Goal: Task Accomplishment & Management: Complete application form

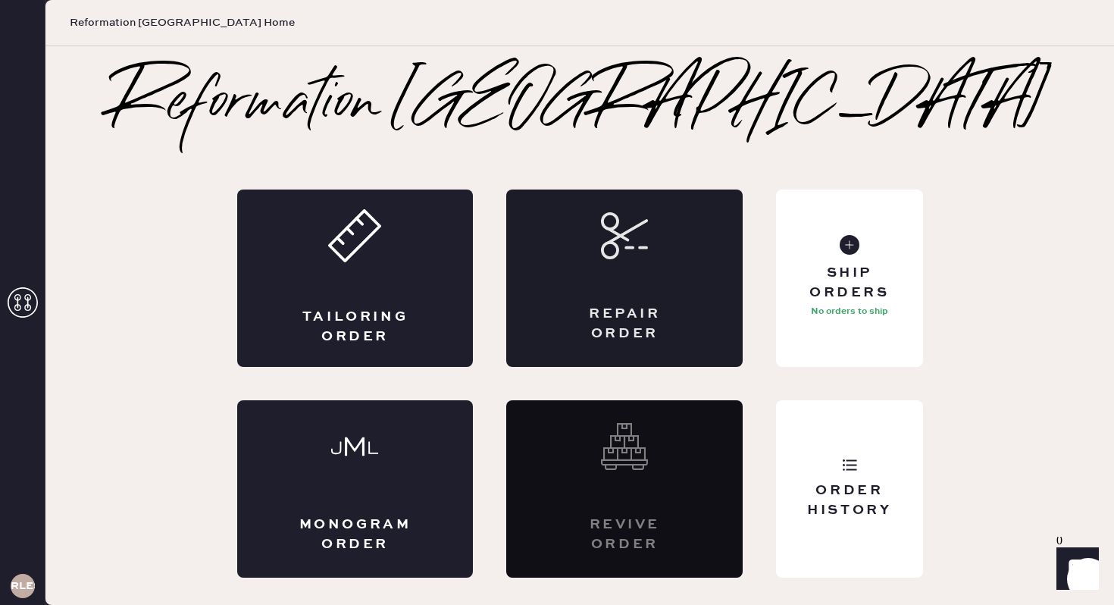
click at [678, 292] on div "Repair Order" at bounding box center [624, 277] width 236 height 177
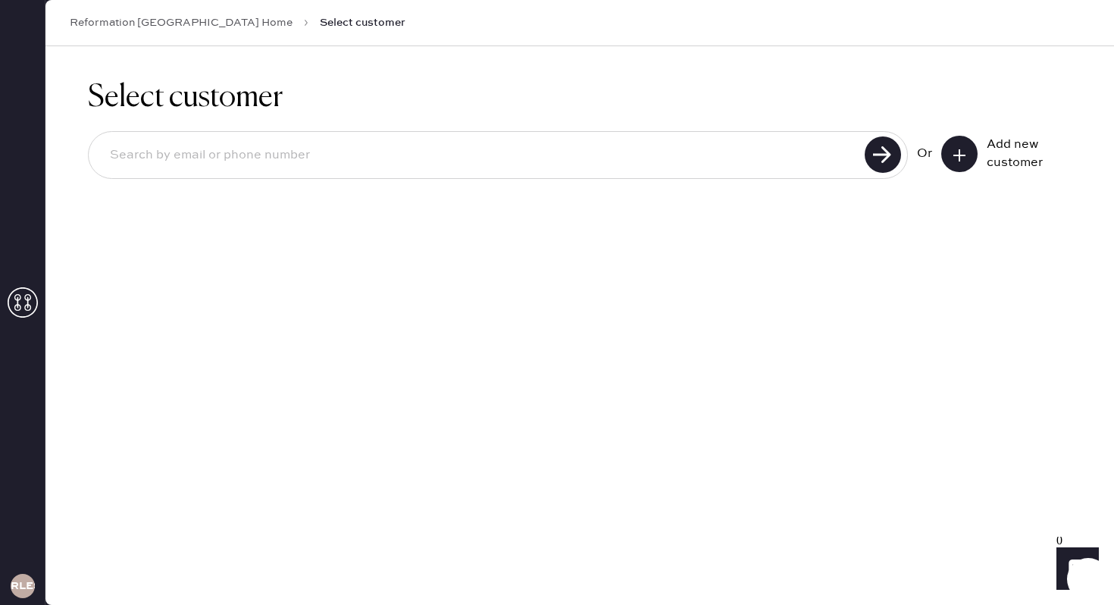
click at [556, 152] on input at bounding box center [479, 155] width 763 height 35
click at [971, 155] on button at bounding box center [959, 154] width 36 height 36
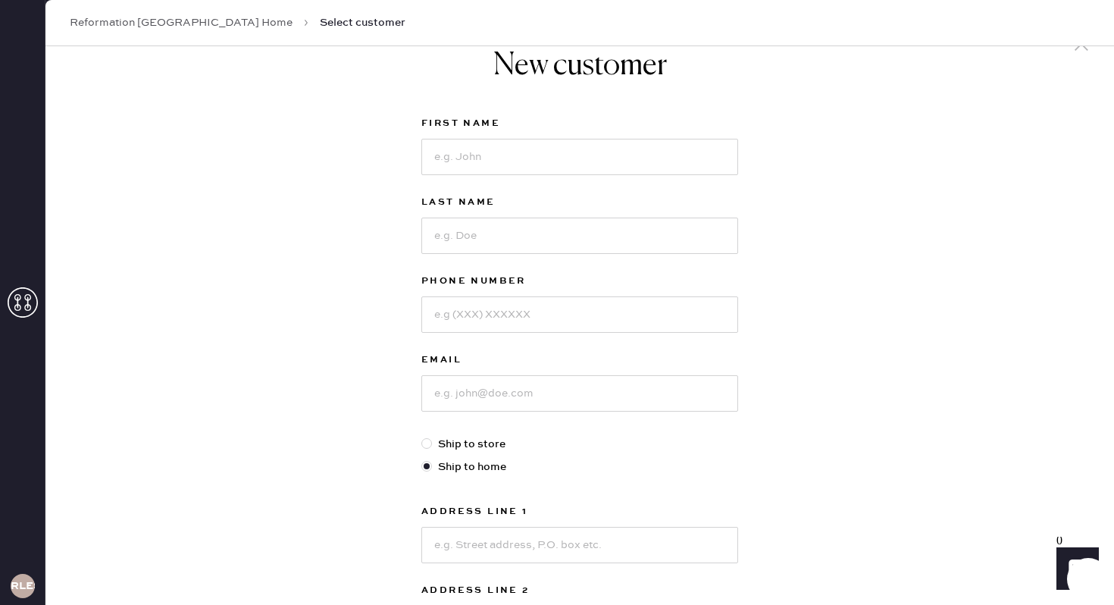
scroll to position [37, 0]
click at [566, 161] on input at bounding box center [579, 154] width 317 height 36
type input "[PERSON_NAME]"
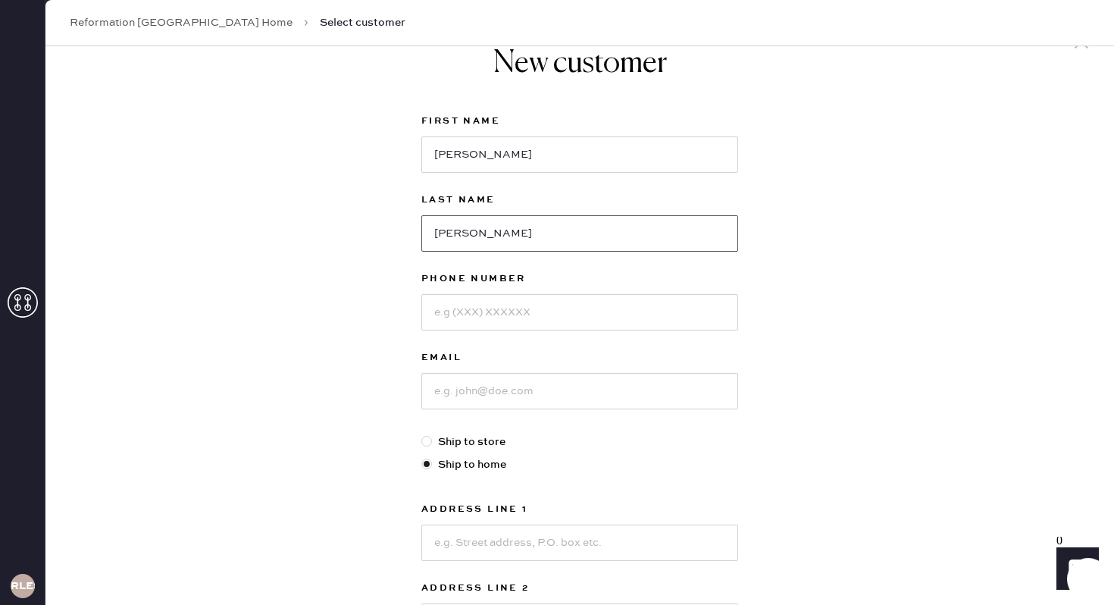
type input "[PERSON_NAME]"
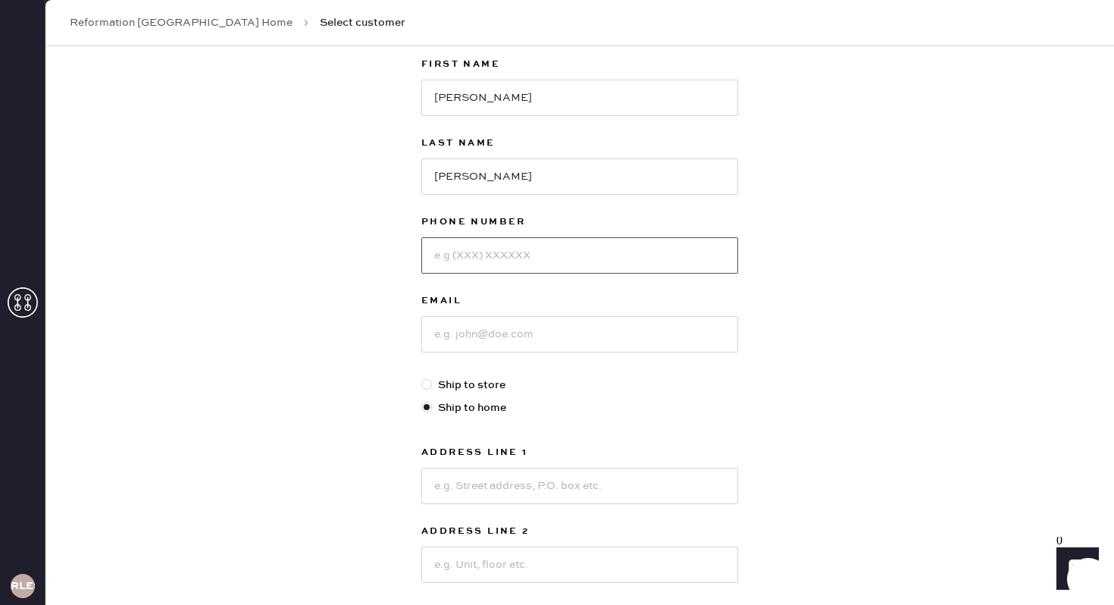
scroll to position [97, 0]
type input "5628960700"
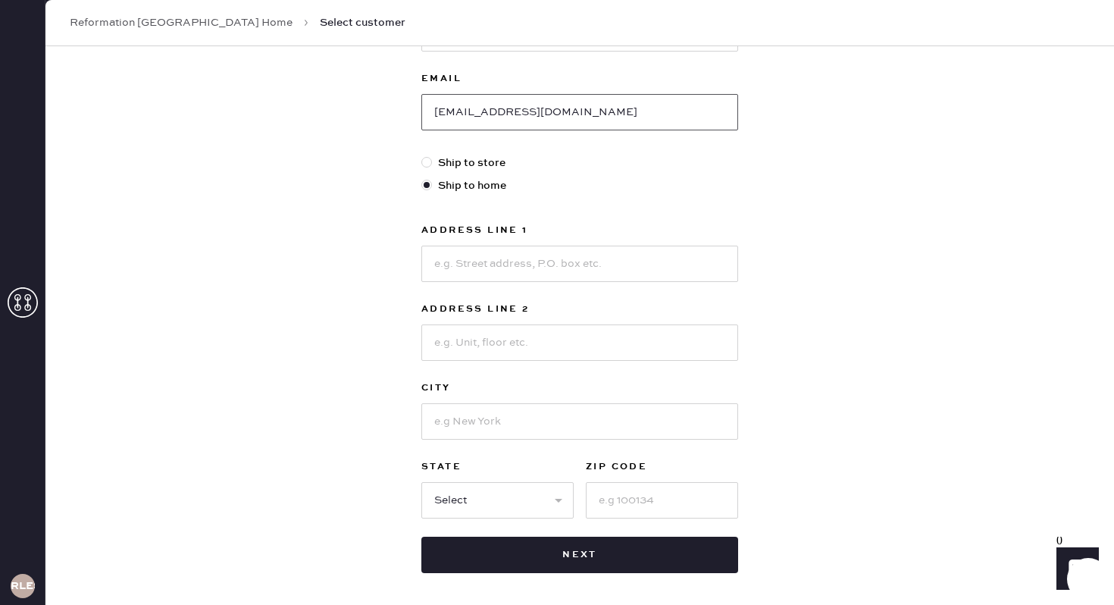
scroll to position [349, 0]
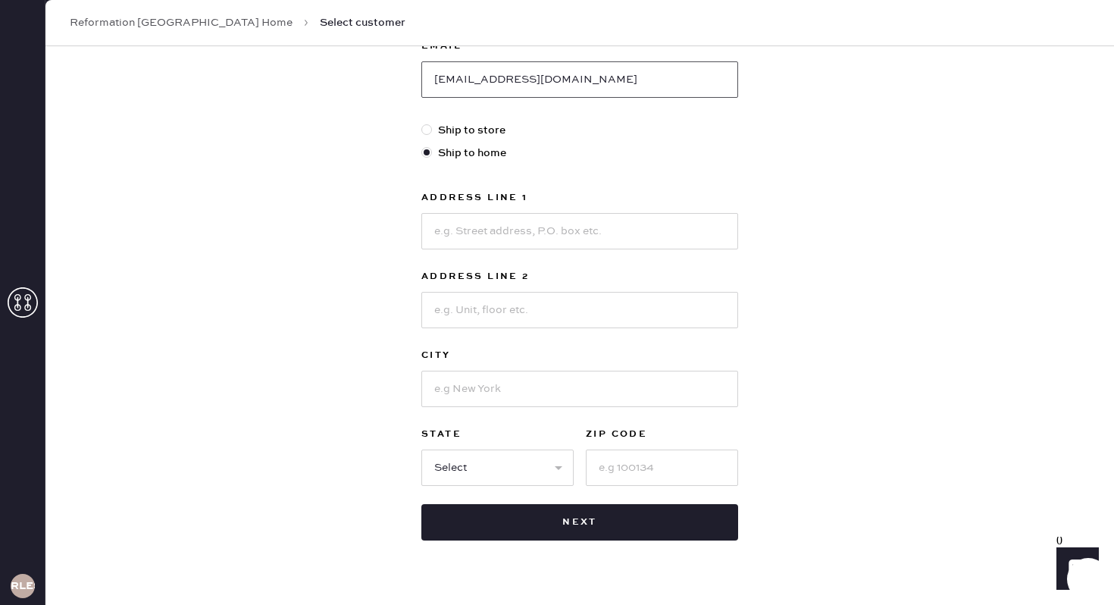
type input "[EMAIL_ADDRESS][DOMAIN_NAME]"
click at [547, 231] on input at bounding box center [579, 231] width 317 height 36
type input "[STREET_ADDRESS]"
type input "Apt 502"
type input "[US_STATE]"
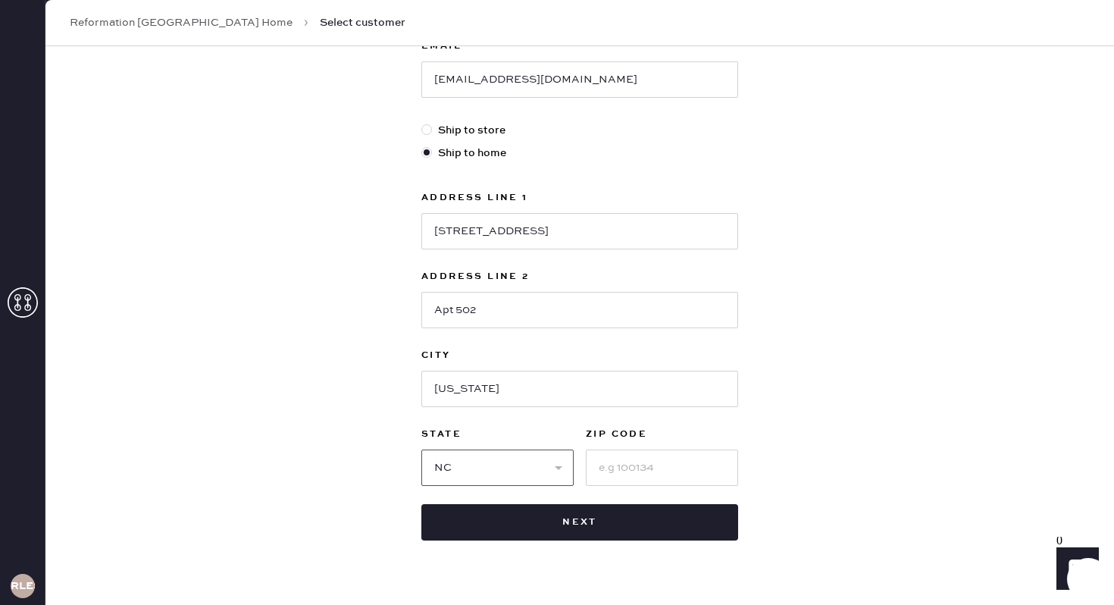
select select "NY"
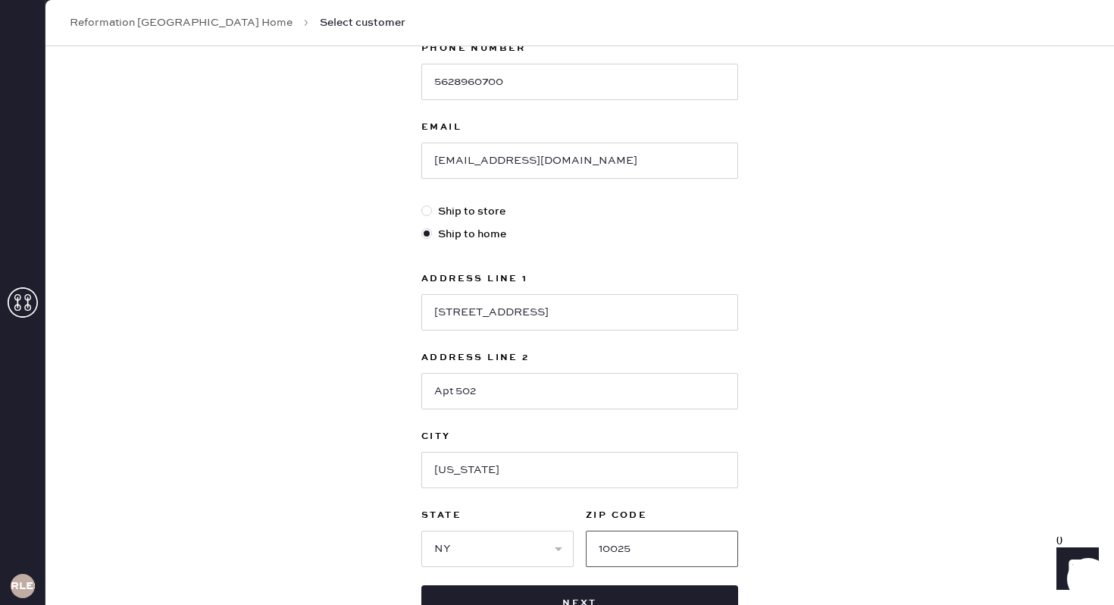
scroll to position [381, 0]
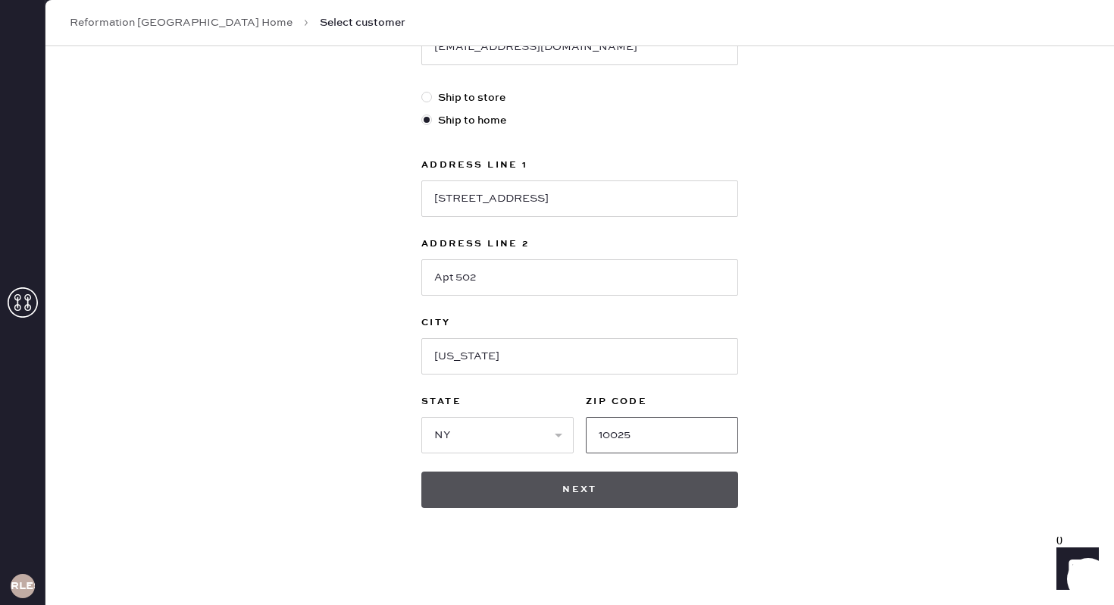
type input "10025"
click at [584, 482] on button "Next" at bounding box center [579, 489] width 317 height 36
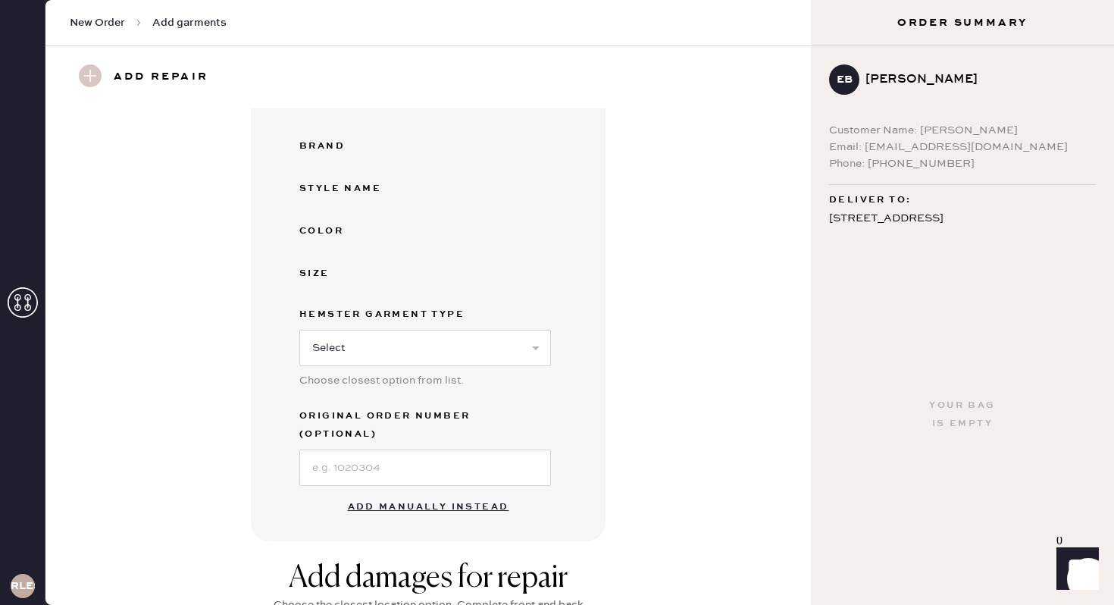
click at [446, 492] on button "Add manually instead" at bounding box center [429, 507] width 180 height 30
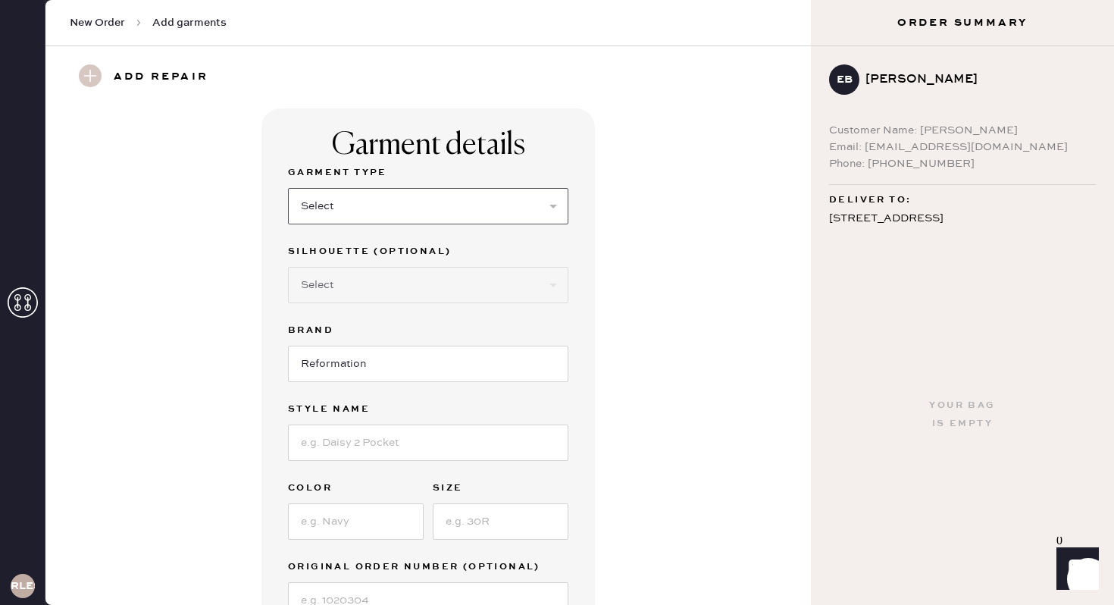
click at [351, 218] on select "Select Basic Skirt Jeans Leggings Pants Shorts Basic Sleeved Dress Basic Sleeve…" at bounding box center [428, 206] width 280 height 36
select select "7"
click at [288, 188] on select "Select Basic Skirt Jeans Leggings Pants Shorts Basic Sleeved Dress Basic Sleeve…" at bounding box center [428, 206] width 280 height 36
click at [343, 443] on input at bounding box center [428, 442] width 280 height 36
type input "[PERSON_NAME]"
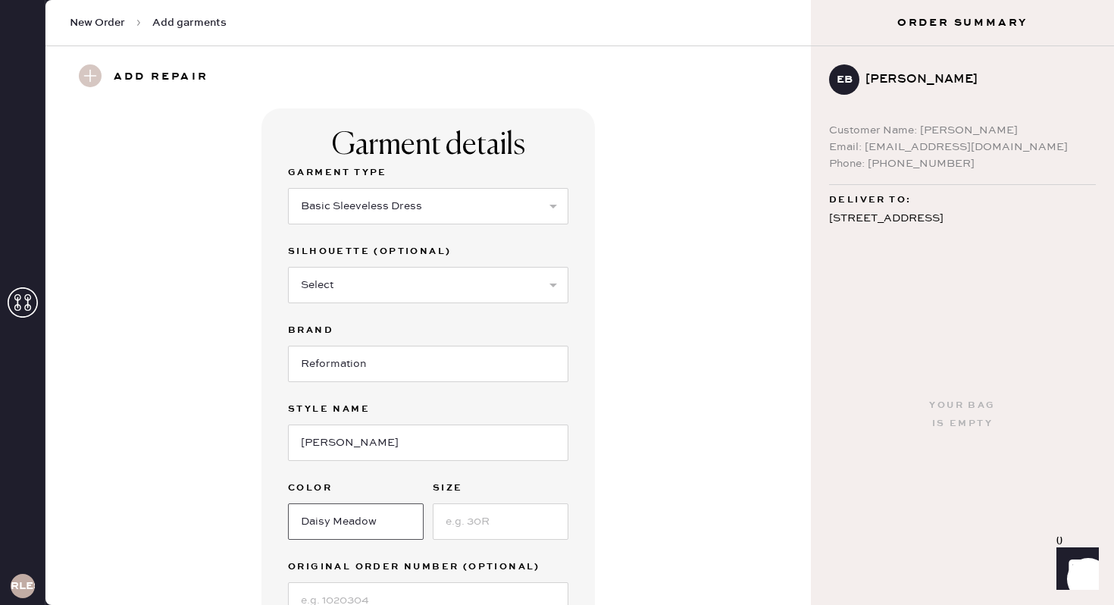
type input "Daisy Meadow"
type input "XS"
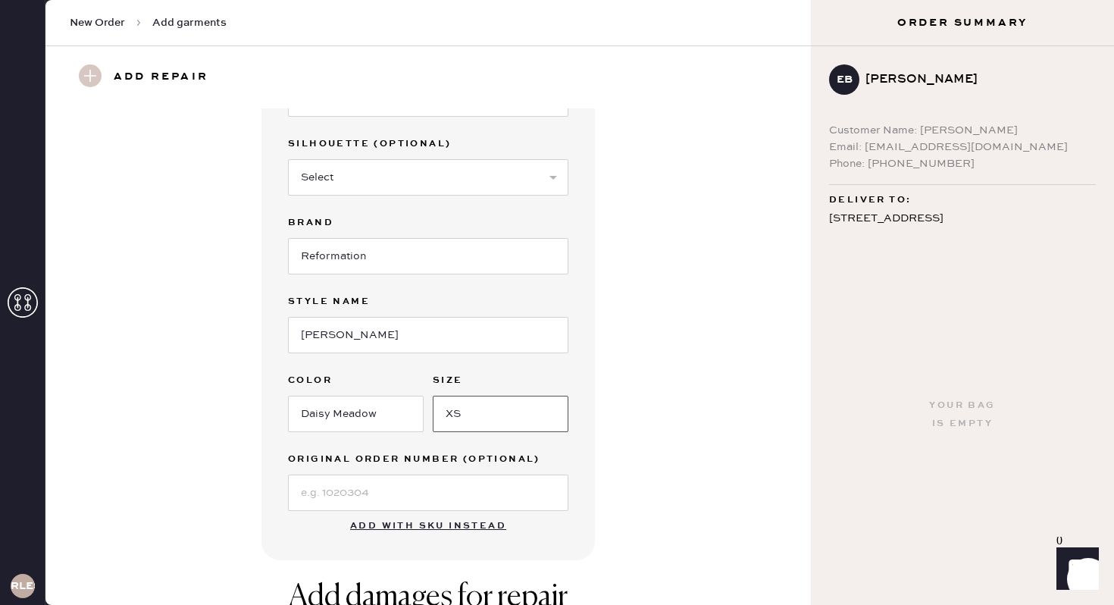
scroll to position [115, 0]
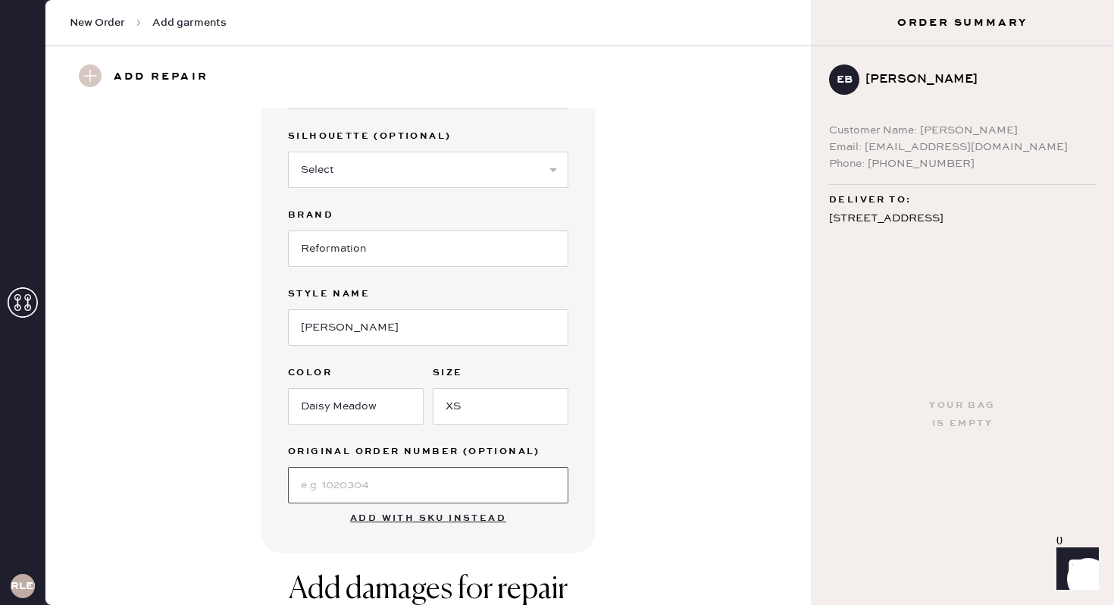
click at [318, 487] on input at bounding box center [428, 485] width 280 height 36
paste input "S28683967"
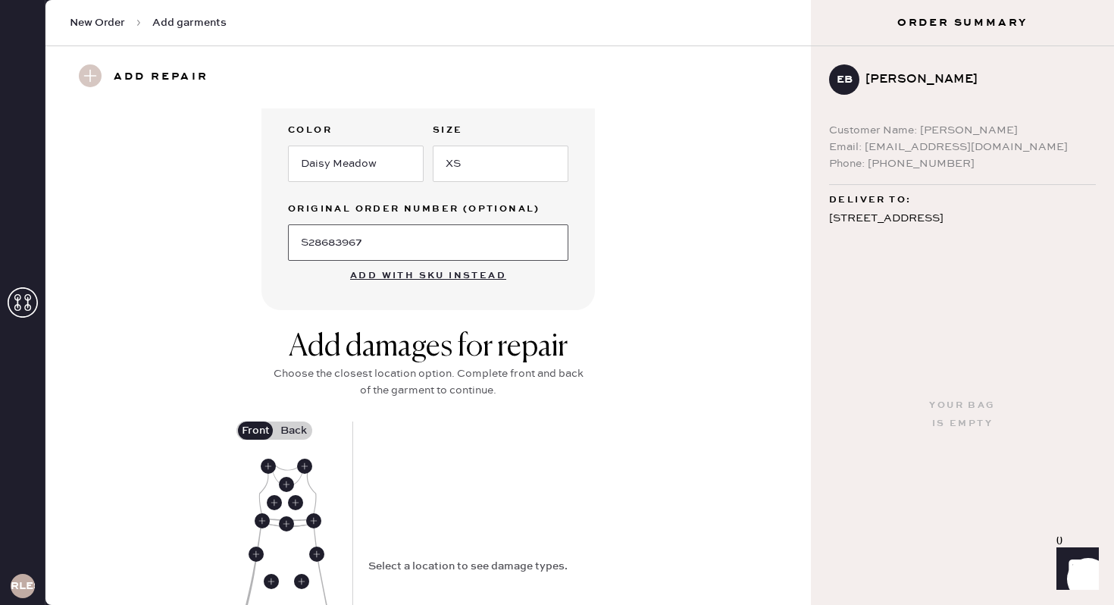
scroll to position [366, 0]
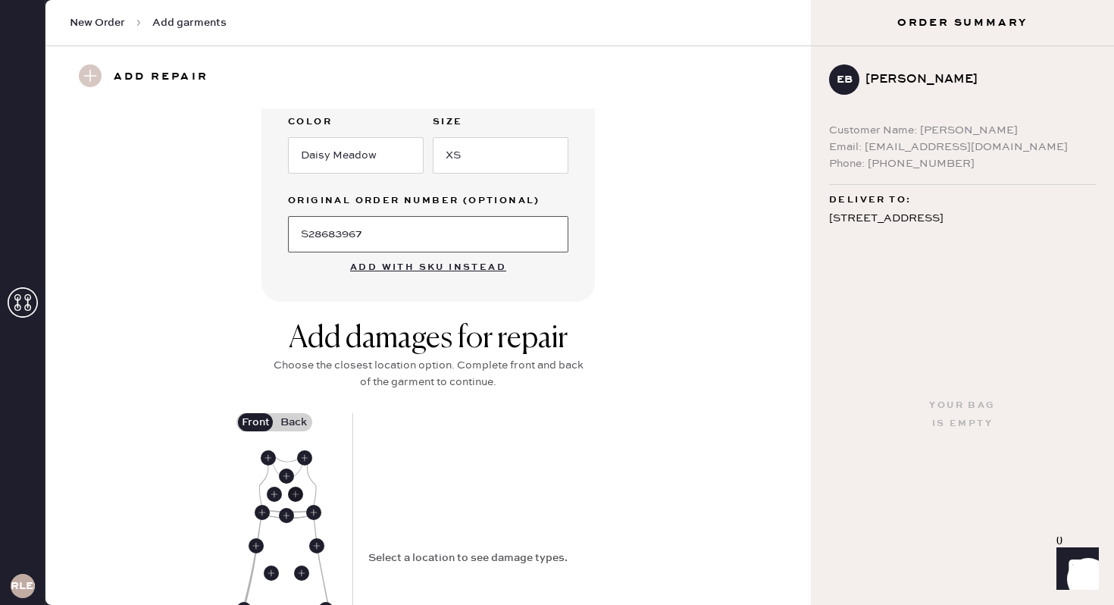
type input "S28683967"
click at [293, 493] on use at bounding box center [295, 494] width 15 height 15
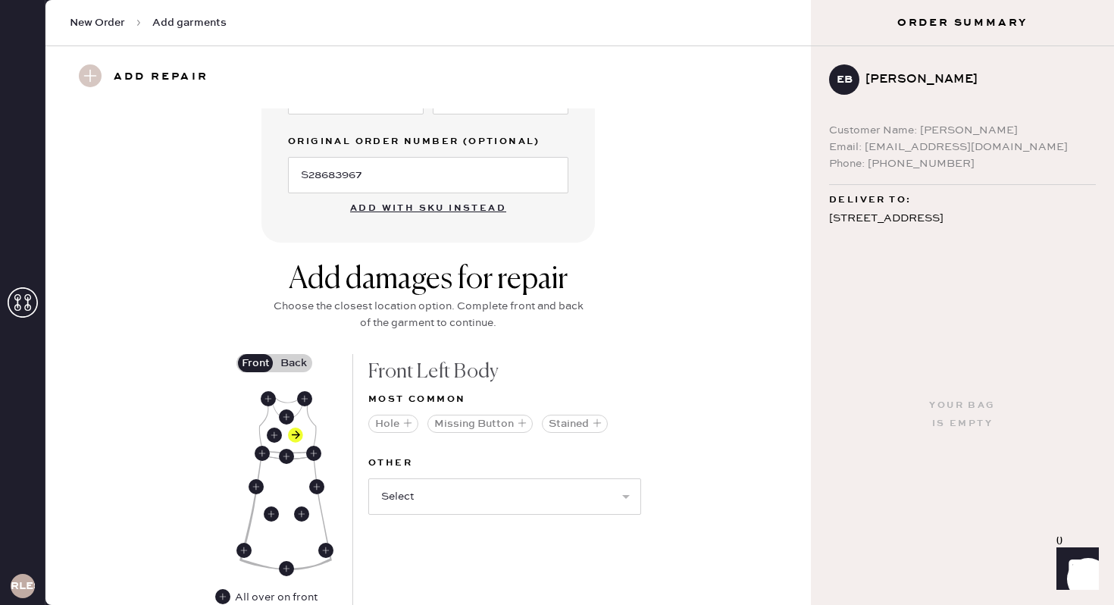
scroll to position [462, 0]
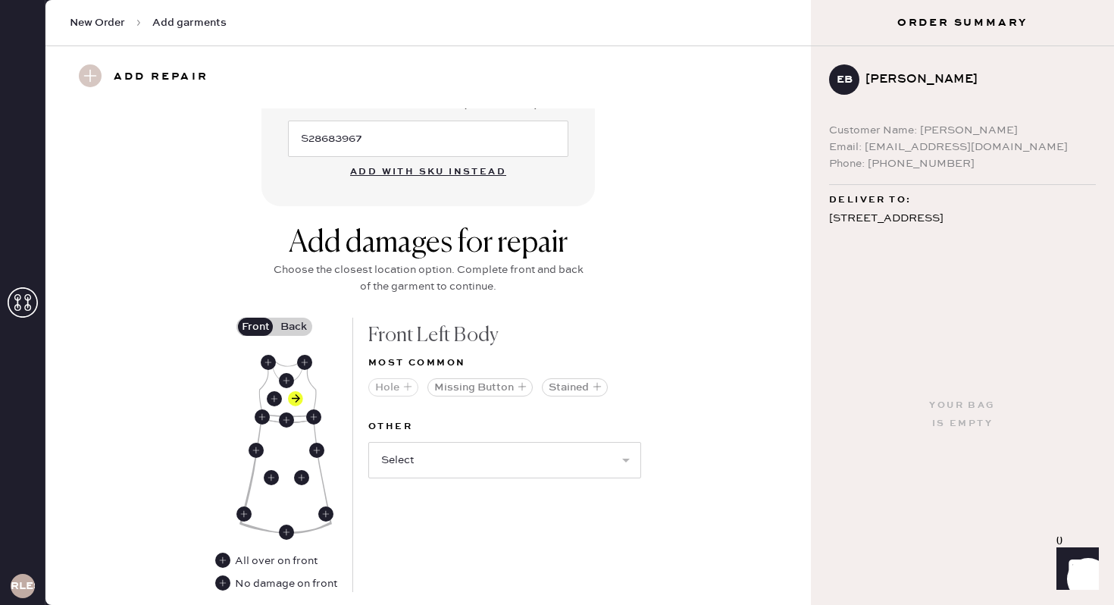
click at [385, 384] on button "Hole" at bounding box center [393, 387] width 50 height 18
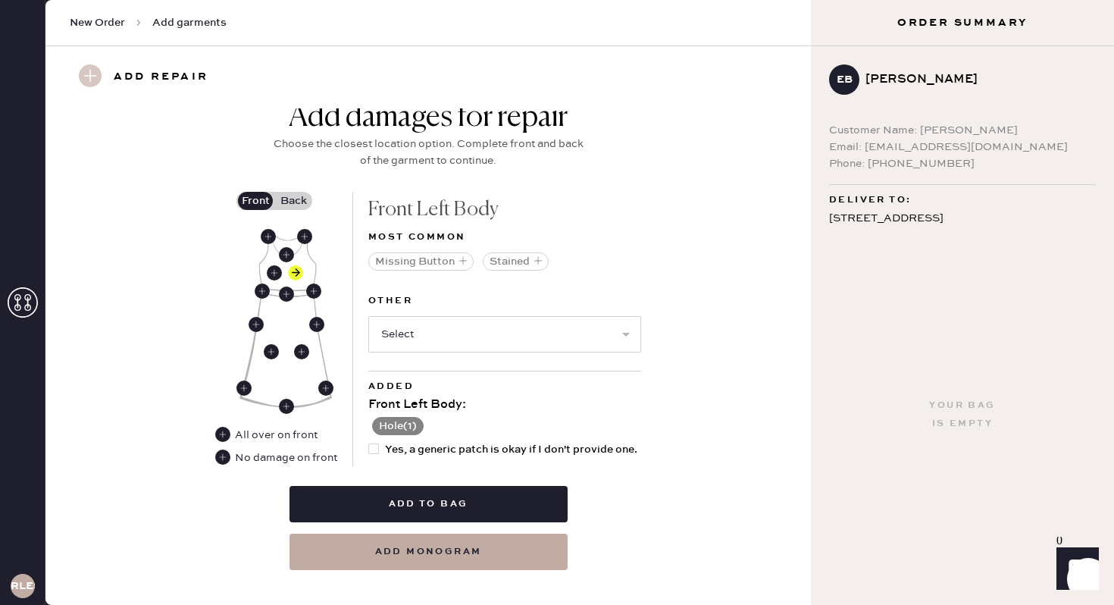
scroll to position [607, 0]
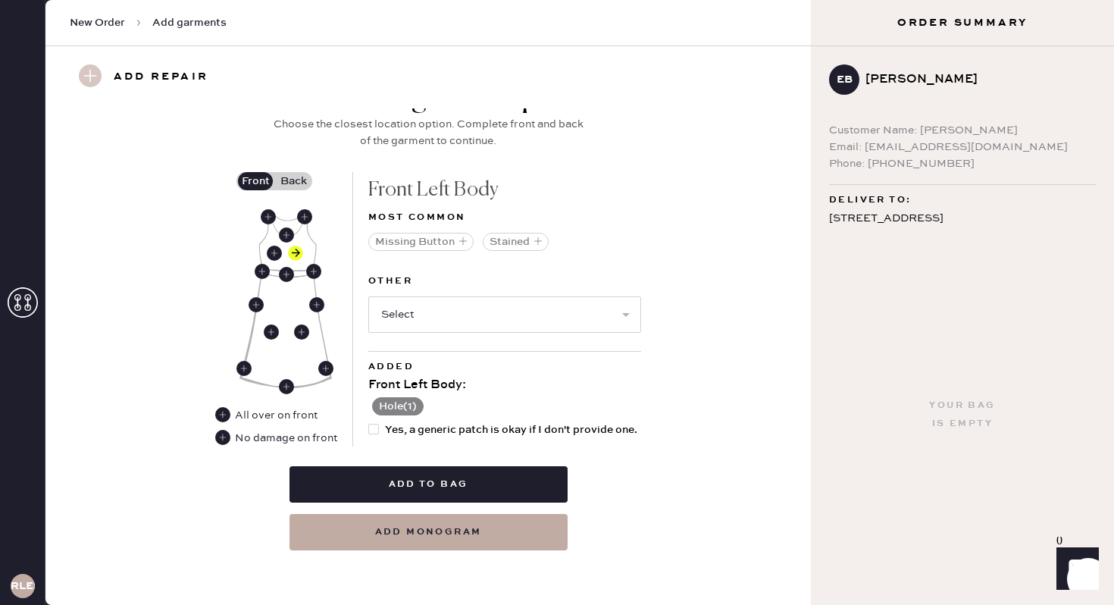
click at [297, 183] on label "Back" at bounding box center [293, 181] width 38 height 18
click at [293, 181] on input "Back" at bounding box center [293, 181] width 0 height 0
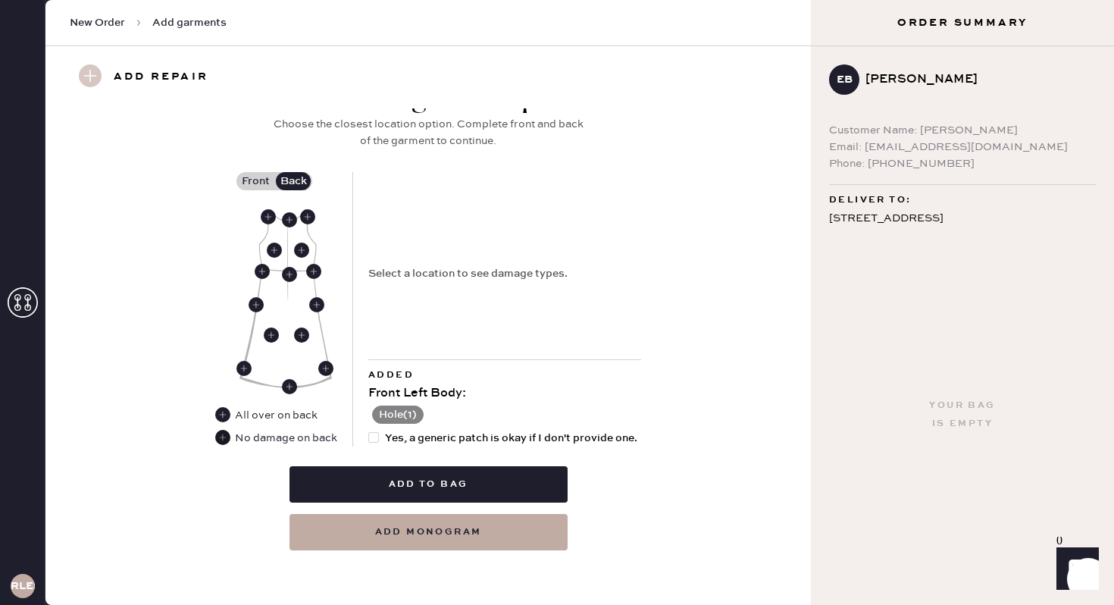
click at [221, 441] on use at bounding box center [222, 437] width 15 height 15
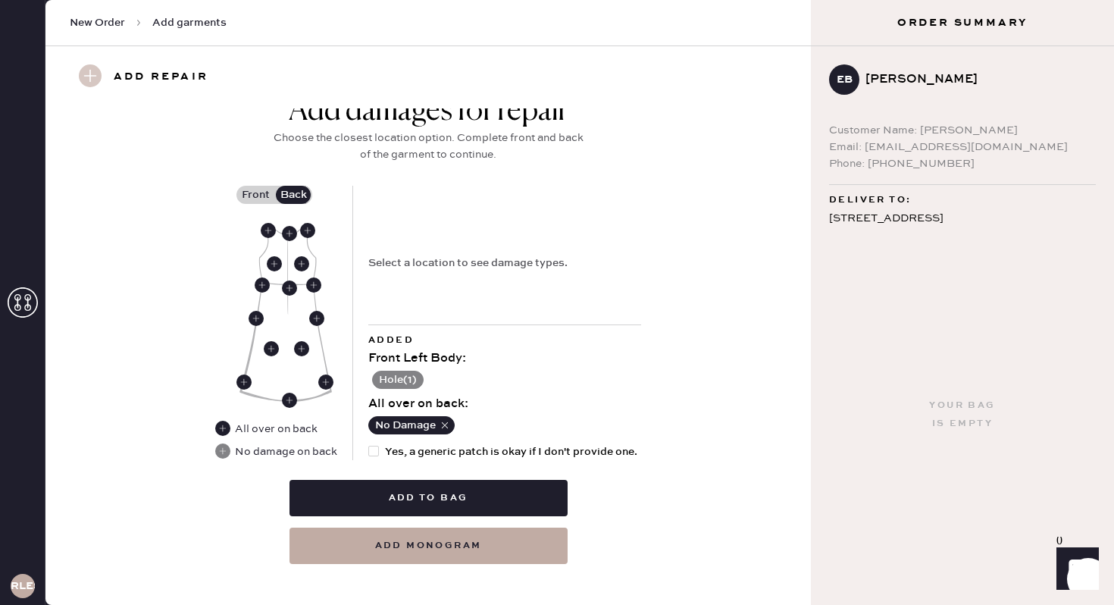
scroll to position [590, 0]
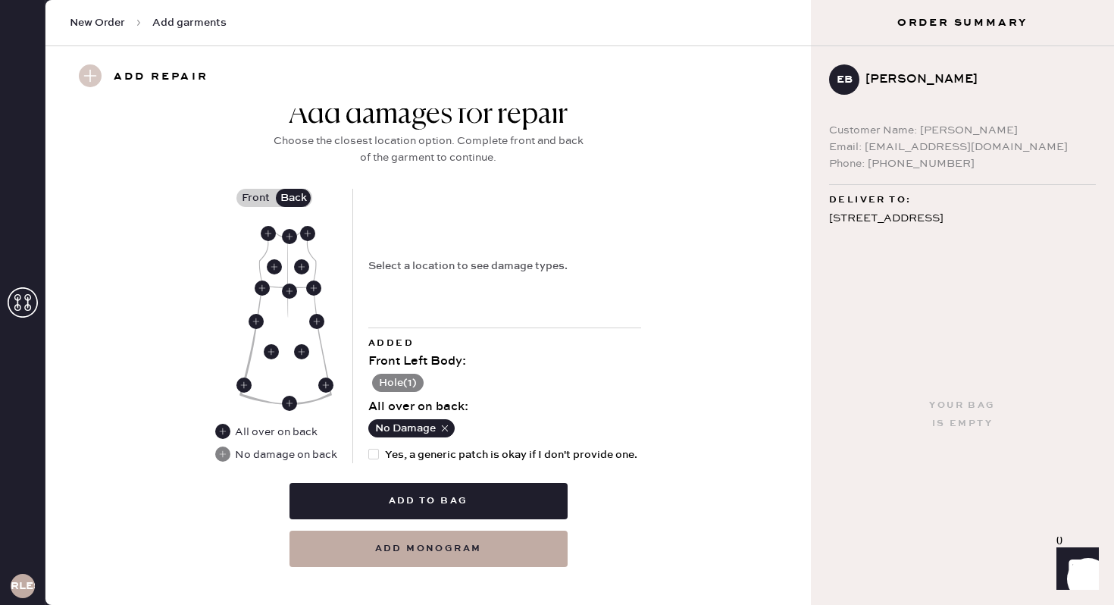
click at [379, 456] on div at bounding box center [376, 454] width 17 height 17
click at [369, 447] on input "Yes, a generic patch is okay if I don't provide one." at bounding box center [368, 446] width 1 height 1
checkbox input "true"
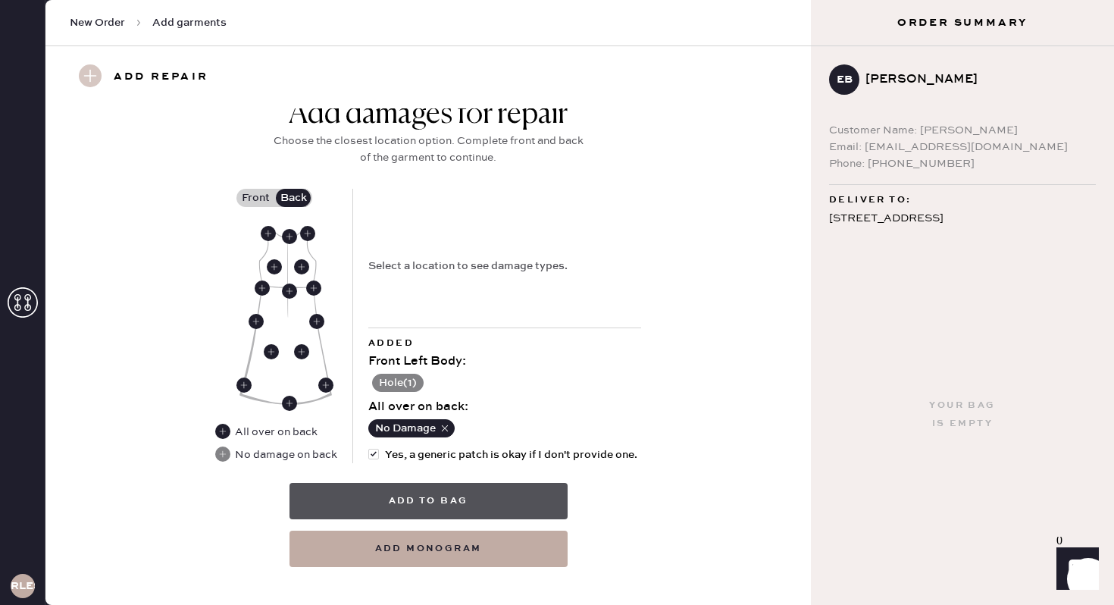
click at [431, 490] on button "Add to bag" at bounding box center [429, 501] width 278 height 36
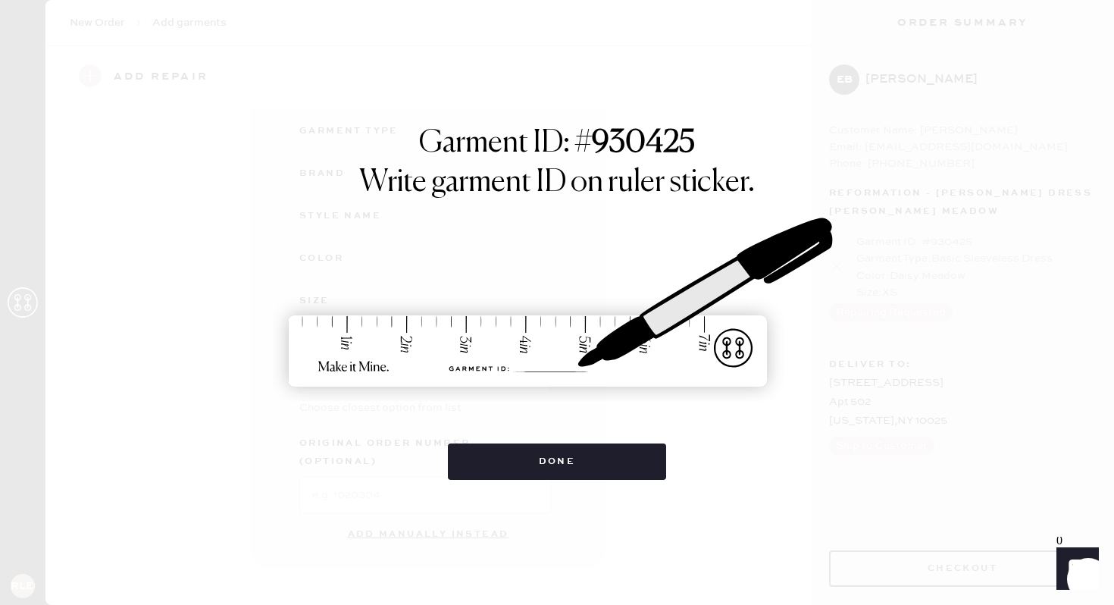
scroll to position [141, 0]
click at [518, 481] on div "Garment ID: # 930425 Write garment ID on ruler sticker. Done" at bounding box center [557, 302] width 1114 height 605
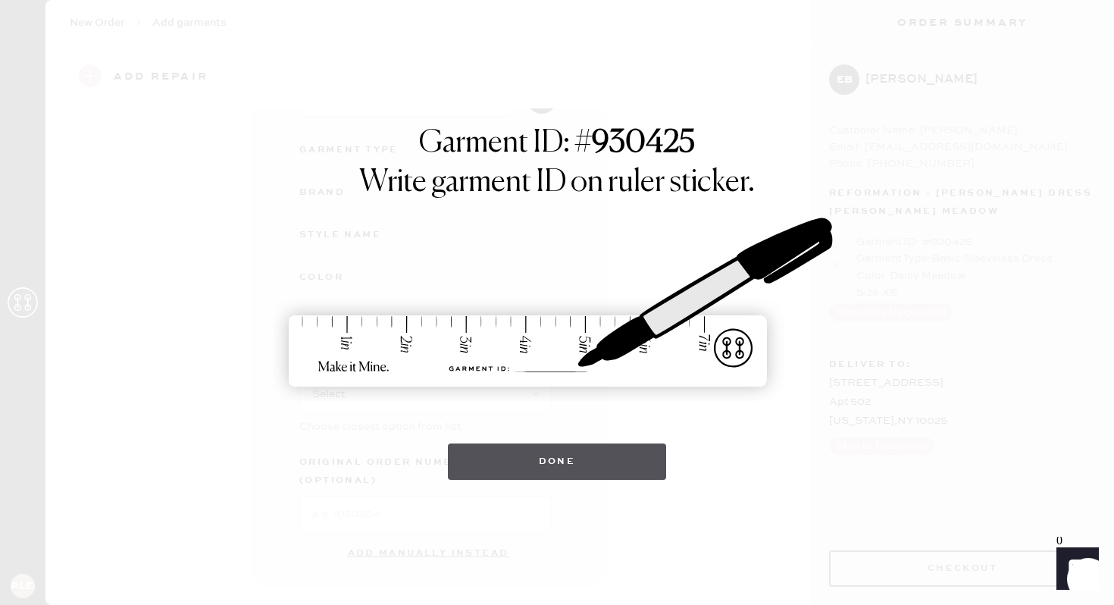
click at [508, 462] on button "Done" at bounding box center [557, 461] width 219 height 36
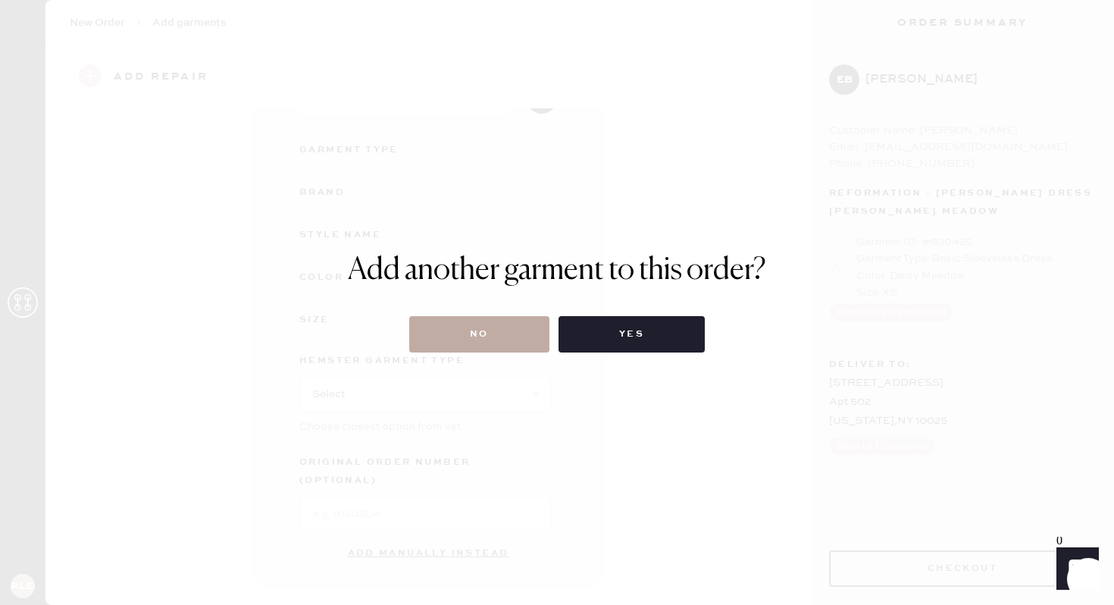
click at [468, 345] on button "No" at bounding box center [479, 334] width 140 height 36
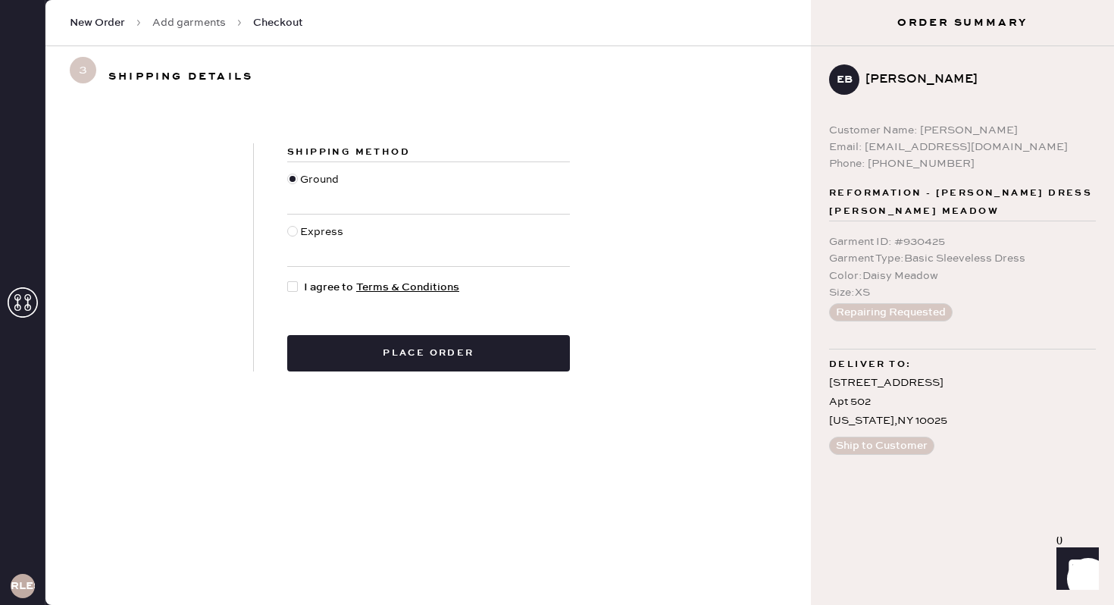
click at [294, 285] on div at bounding box center [292, 286] width 11 height 11
click at [288, 280] on input "I agree to Terms & Conditions" at bounding box center [287, 279] width 1 height 1
checkbox input "true"
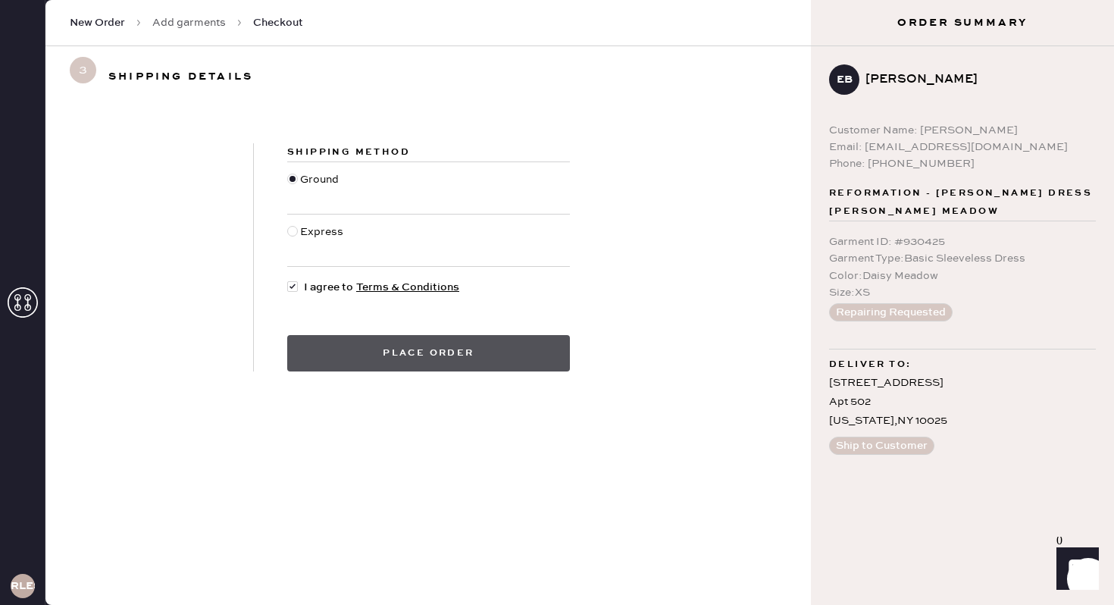
click at [405, 349] on button "Place order" at bounding box center [428, 353] width 283 height 36
